Goal: Browse casually: Explore the website without a specific task or goal

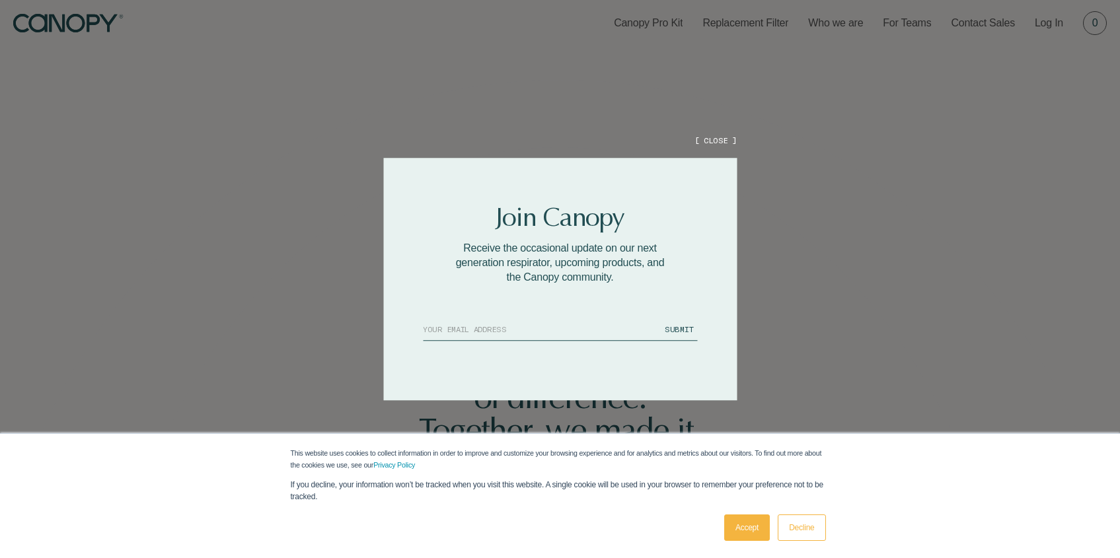
click at [720, 139] on button "[ CLOSE ]" at bounding box center [715, 140] width 42 height 11
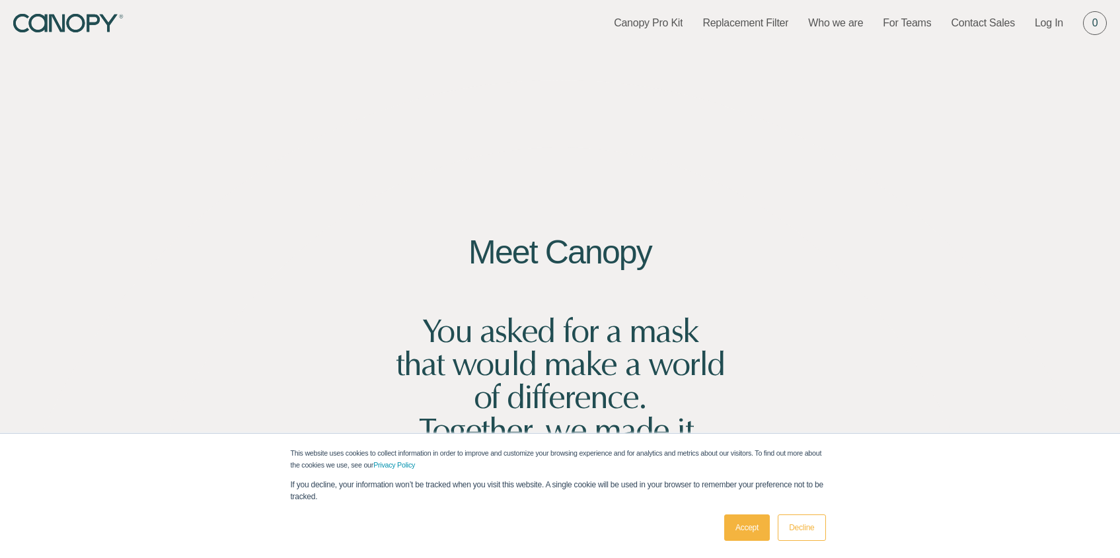
click at [607, 252] on h2 "Meet Canopy" at bounding box center [560, 252] width 350 height 33
click at [726, 21] on link "Replacement Filter" at bounding box center [745, 23] width 86 height 15
click at [646, 22] on link "Canopy Pro Kit" at bounding box center [648, 23] width 69 height 15
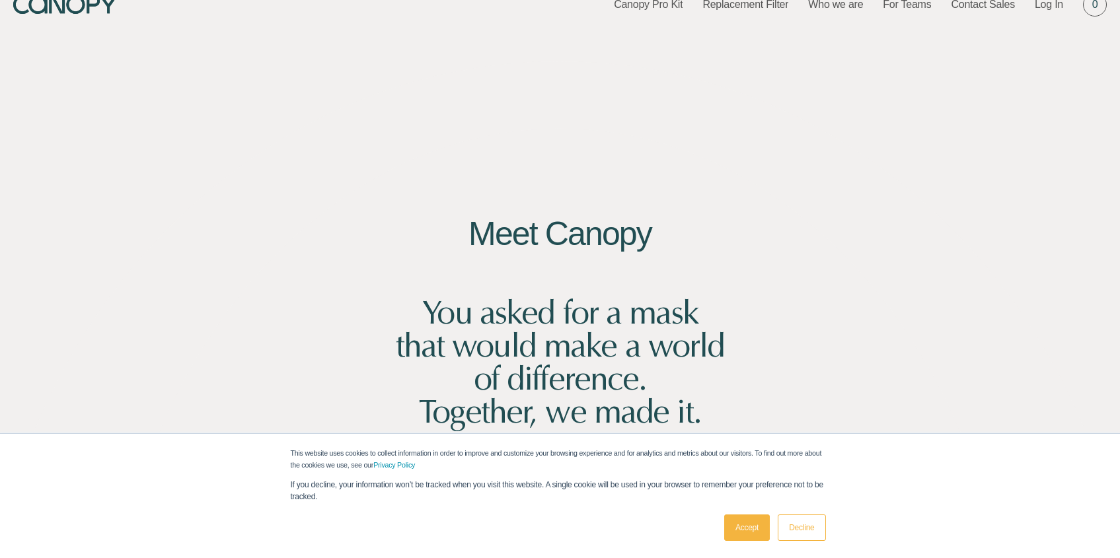
scroll to position [27, 0]
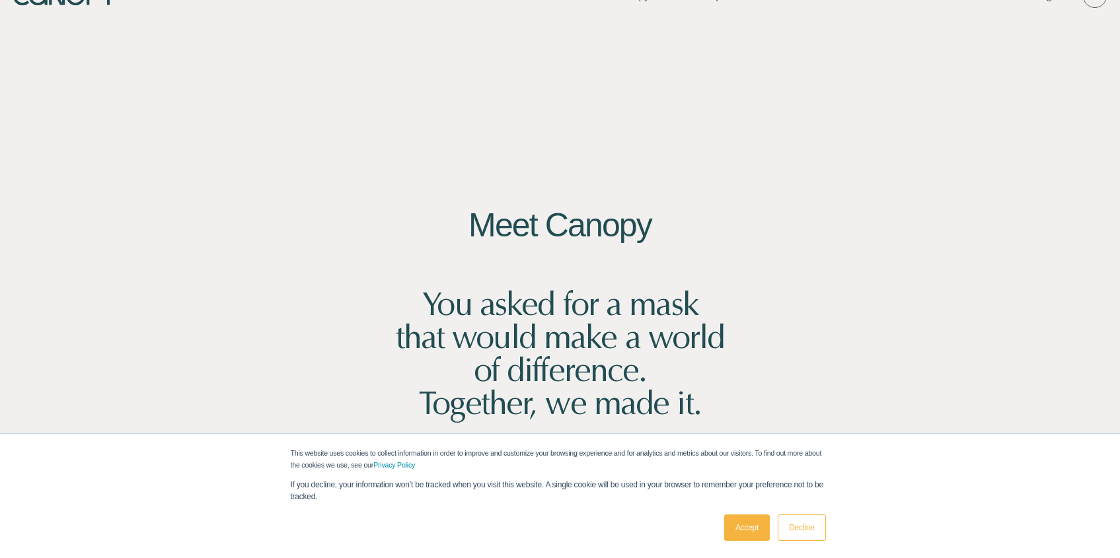
click at [553, 229] on h2 "Meet Canopy" at bounding box center [560, 225] width 350 height 33
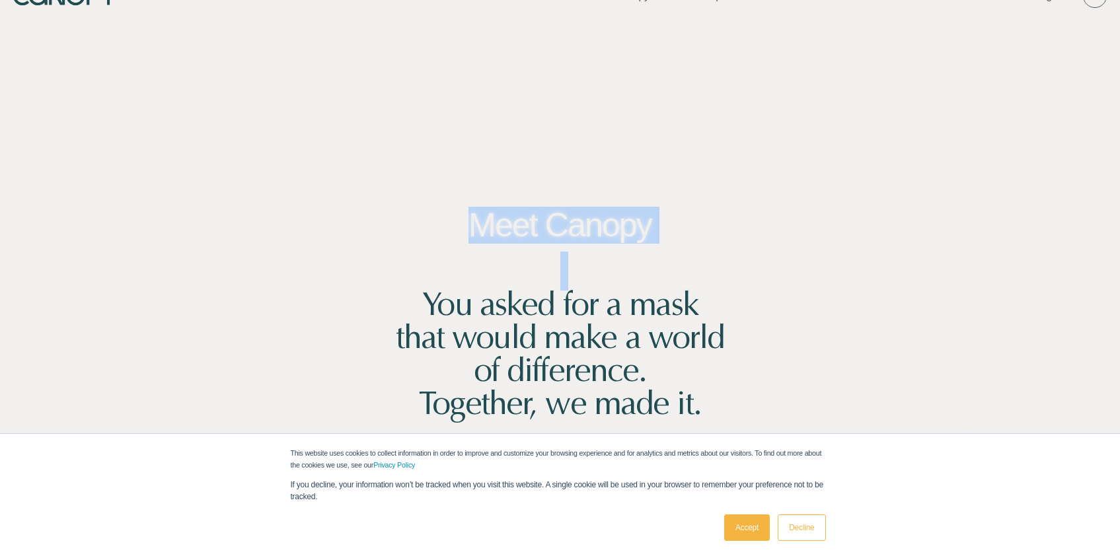
click at [553, 229] on h2 "Meet Canopy" at bounding box center [560, 225] width 350 height 33
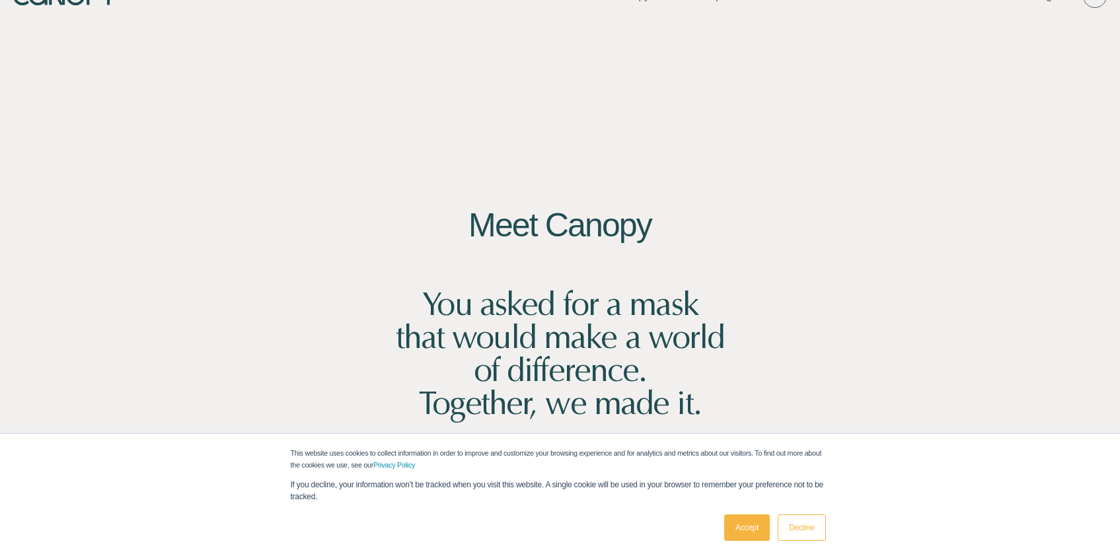
click at [540, 228] on h2 "Meet Canopy" at bounding box center [560, 225] width 350 height 33
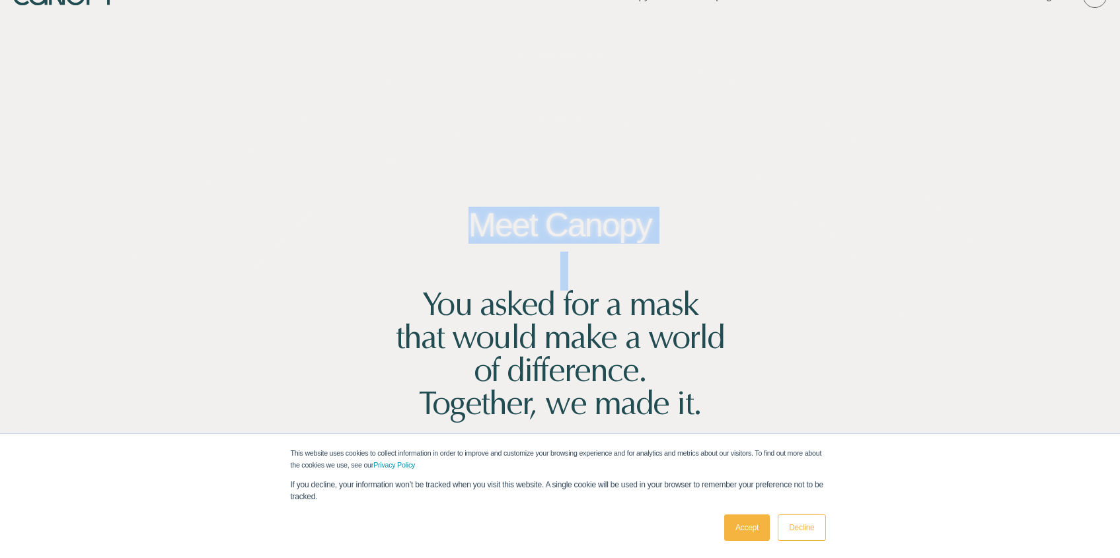
click at [540, 228] on h2 "Meet Canopy" at bounding box center [560, 225] width 350 height 33
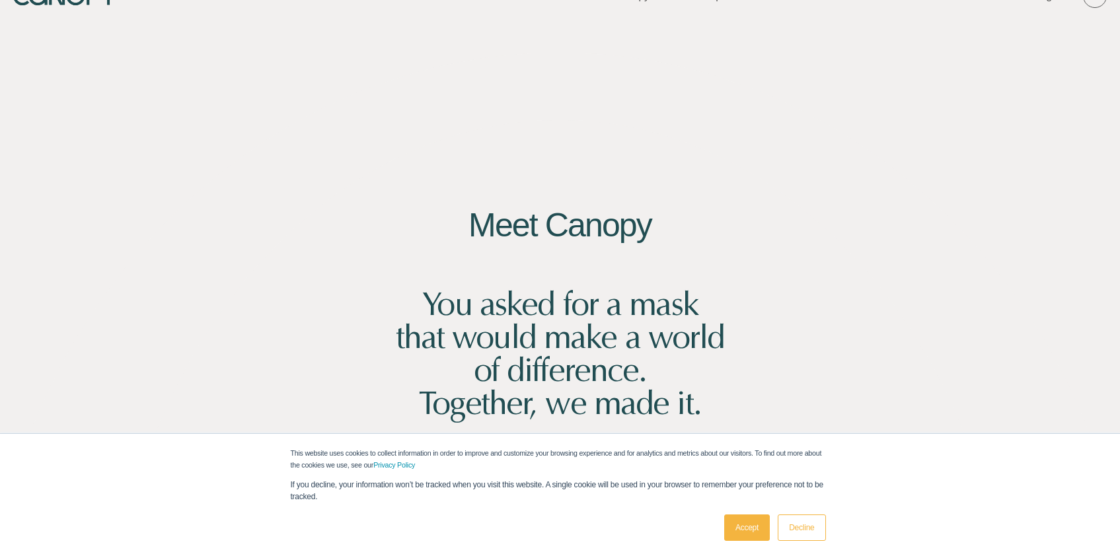
click at [585, 226] on h2 "Meet Canopy" at bounding box center [560, 225] width 350 height 33
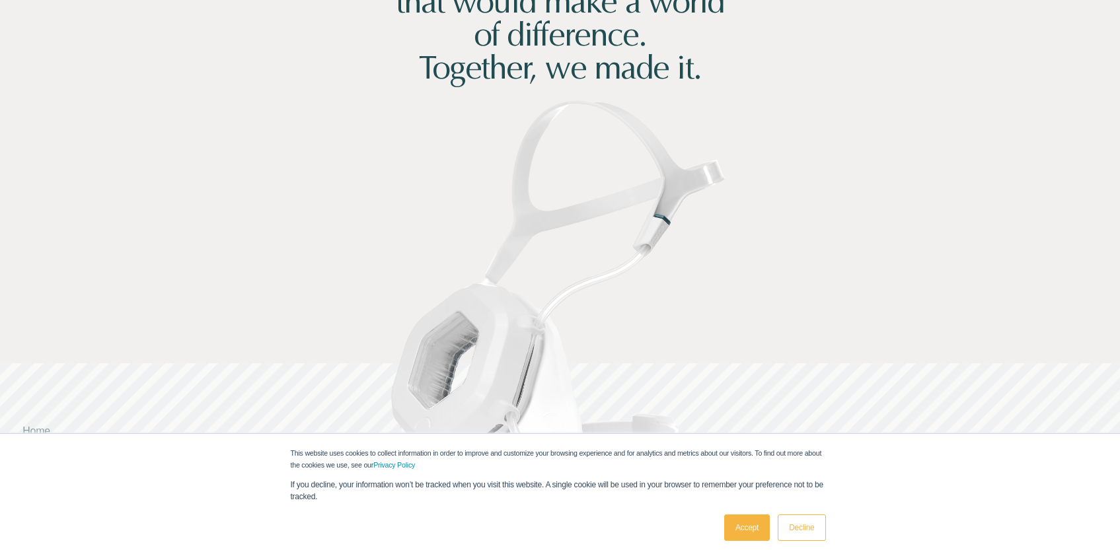
click at [749, 529] on link "Accept" at bounding box center [747, 528] width 46 height 26
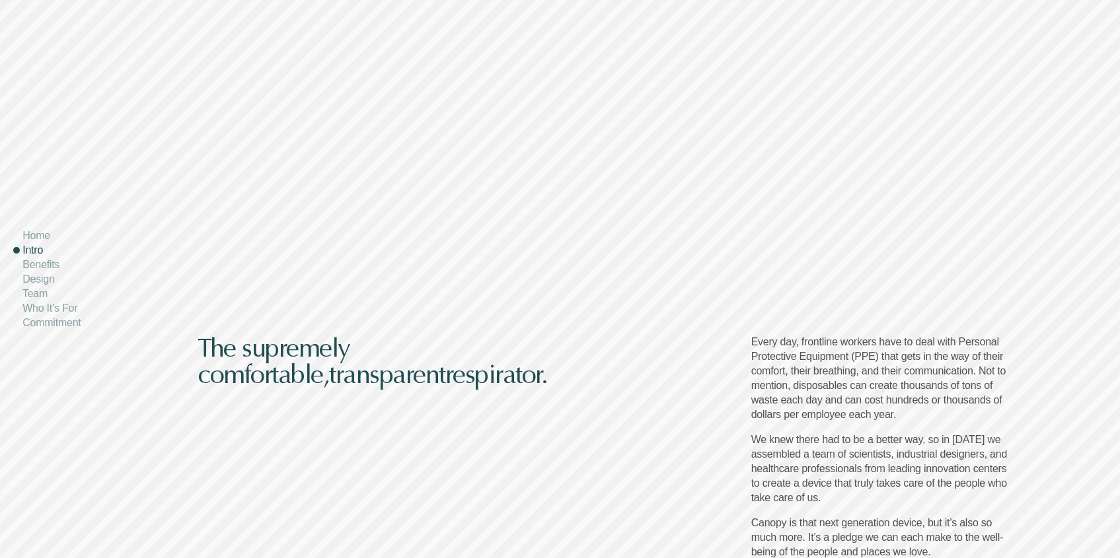
scroll to position [967, 0]
click at [341, 371] on nobr "transparent" at bounding box center [387, 373] width 116 height 32
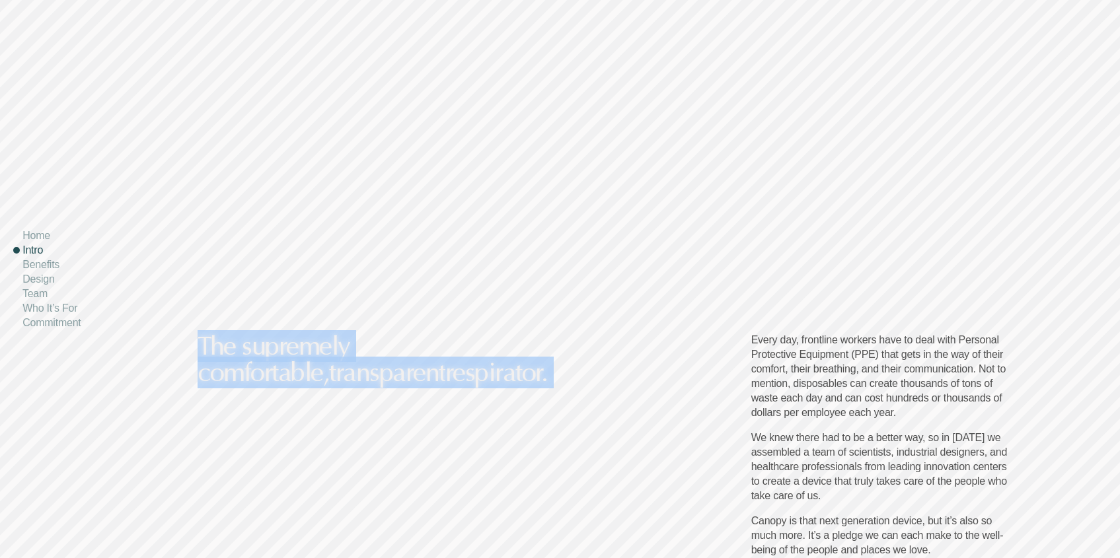
click at [341, 371] on nobr "transparent" at bounding box center [387, 373] width 116 height 32
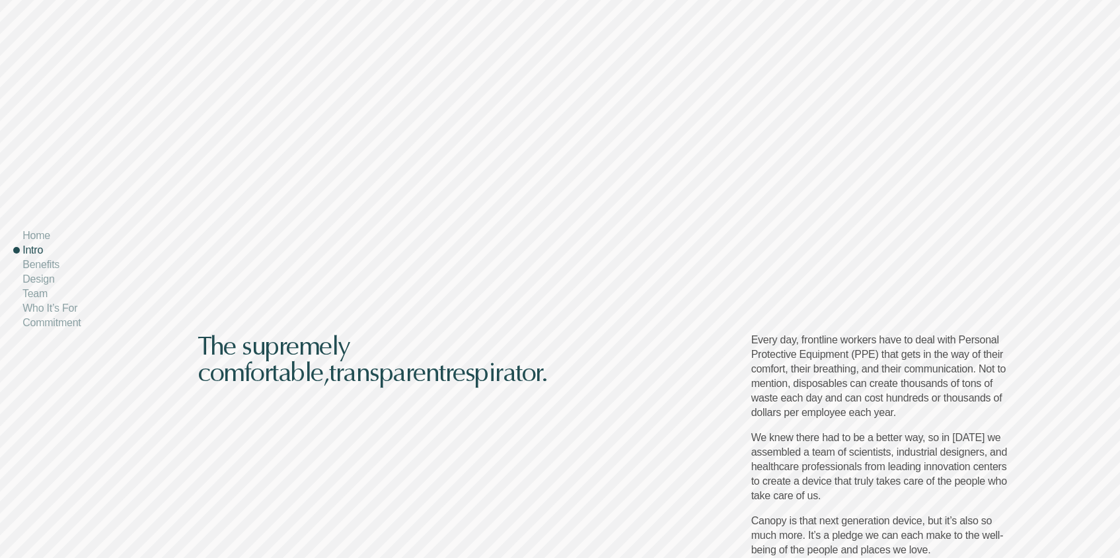
click at [864, 359] on p "Every day, frontline workers have to deal with Personal Protective Equipment (P…" at bounding box center [883, 376] width 264 height 87
click at [365, 373] on nobr "transparent" at bounding box center [387, 373] width 116 height 32
